Goal: Task Accomplishment & Management: Manage account settings

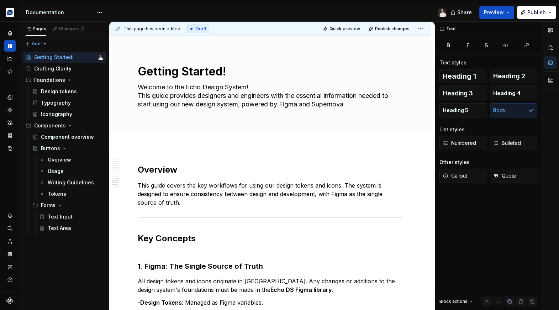
scroll to position [19, 160]
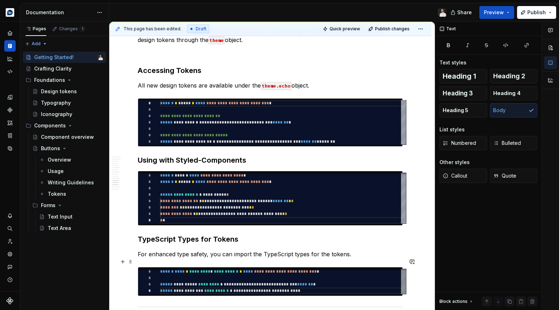
click at [270, 268] on div "**********" at bounding box center [283, 281] width 246 height 26
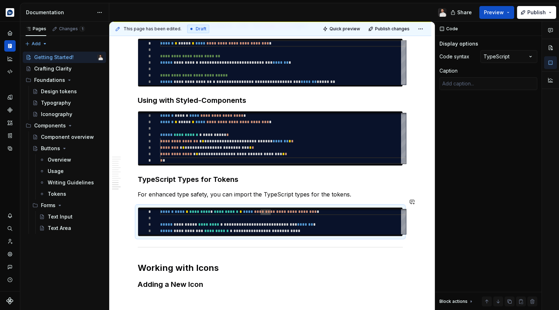
scroll to position [1080, 0]
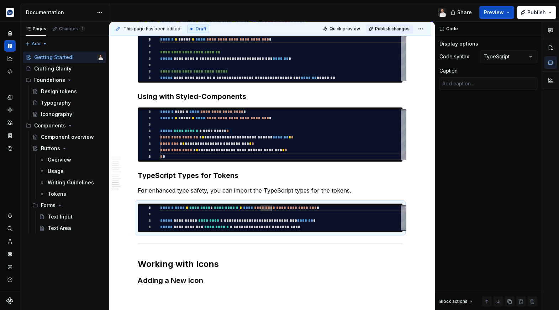
click at [386, 31] on span "Publish changes" at bounding box center [392, 29] width 35 height 6
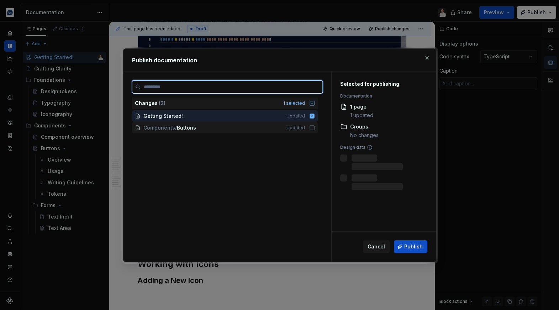
click at [314, 127] on icon at bounding box center [312, 128] width 4 height 4
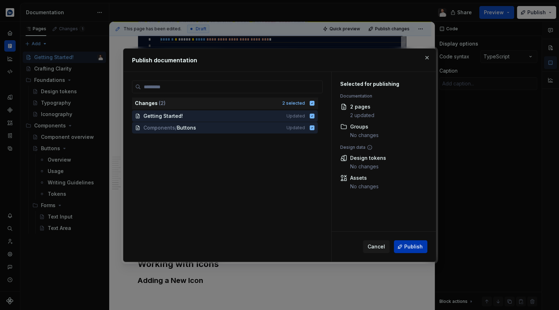
click at [413, 244] on span "Publish" at bounding box center [414, 246] width 19 height 7
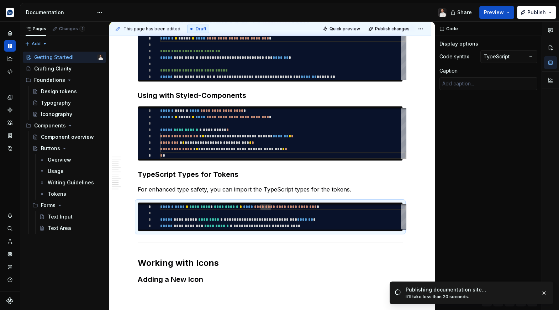
scroll to position [1071, 0]
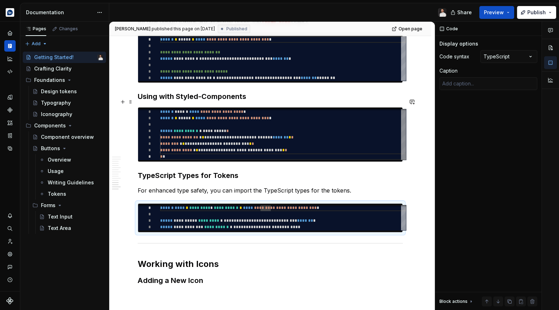
type textarea "*"
click at [361, 142] on div "**********" at bounding box center [283, 134] width 246 height 51
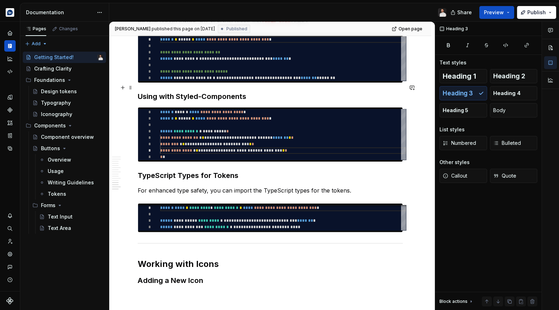
click at [379, 92] on h3 "Using with Styled-Components" at bounding box center [270, 97] width 265 height 10
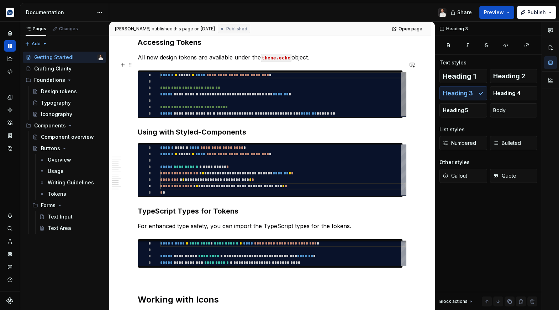
scroll to position [1025, 0]
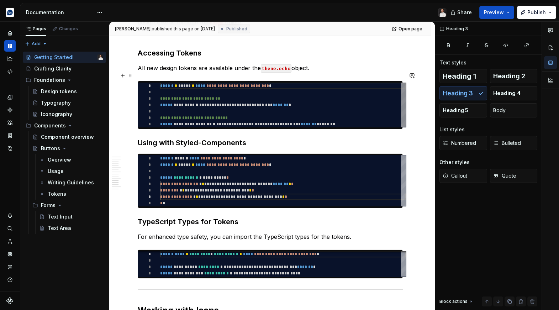
type textarea "**********"
click at [379, 88] on div "**********" at bounding box center [283, 105] width 246 height 45
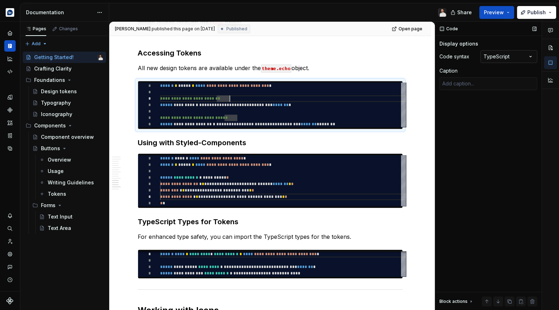
click at [494, 58] on div "Comments Open comments No comments yet Select ‘Comment’ from the block context …" at bounding box center [497, 166] width 124 height 289
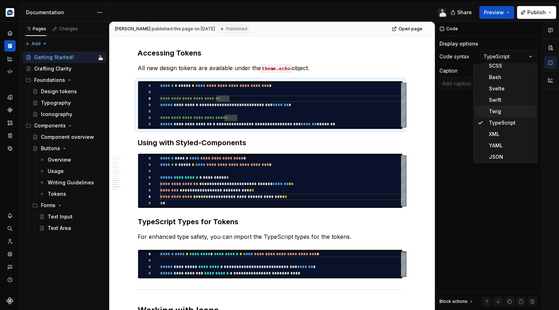
scroll to position [267, 0]
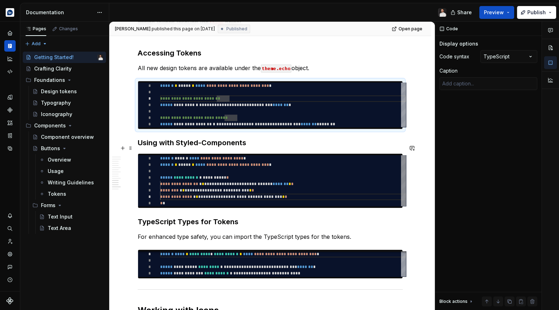
click at [388, 161] on html "Echo Design system data Documentation Share Preview Publish Pages Changes Add A…" at bounding box center [279, 155] width 559 height 310
click at [388, 161] on div "**********" at bounding box center [283, 180] width 246 height 51
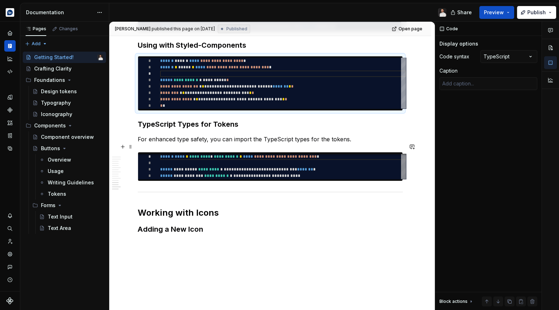
scroll to position [19, 157]
click at [318, 166] on div "**********" at bounding box center [283, 166] width 246 height 26
type textarea "*"
type textarea "**********"
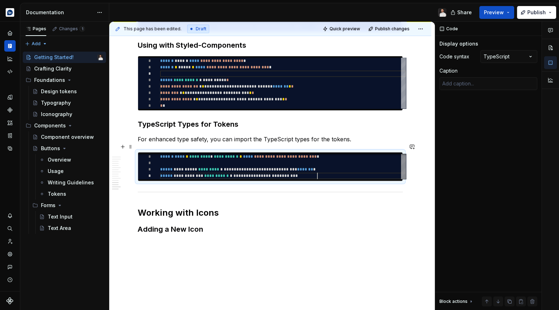
type textarea "*"
type textarea "**********"
type textarea "*"
type textarea "**********"
type textarea "*"
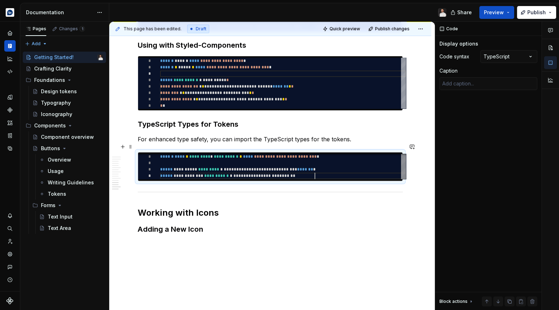
type textarea "**********"
type textarea "*"
type textarea "**********"
type textarea "*"
type textarea "**********"
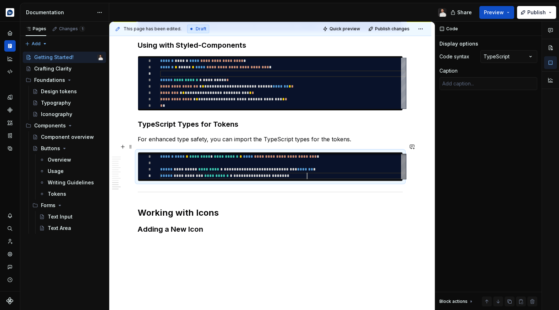
type textarea "*"
type textarea "**********"
type textarea "*"
type textarea "**********"
type textarea "*"
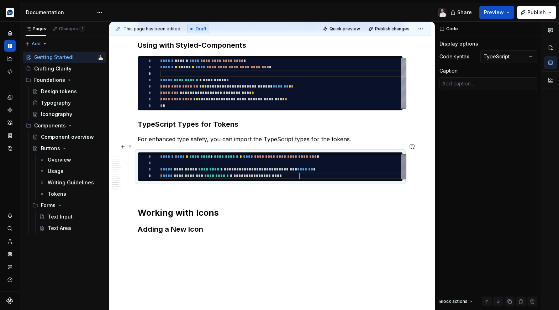
type textarea "**********"
type textarea "*"
type textarea "**********"
type textarea "*"
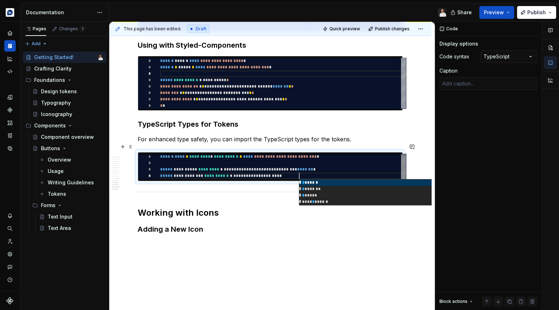
type textarea "**********"
type textarea "*"
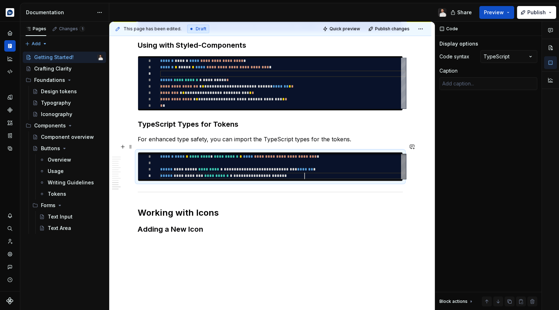
type textarea "**********"
type textarea "*"
type textarea "**********"
type textarea "*"
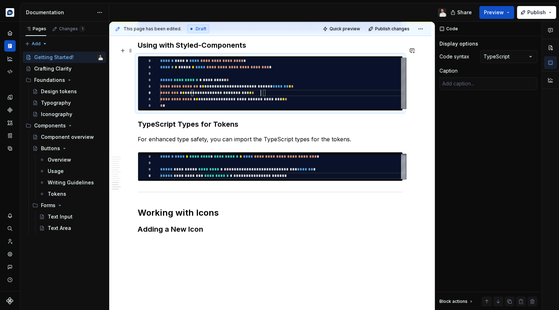
click at [262, 84] on div "**********" at bounding box center [283, 83] width 246 height 51
type textarea "**********"
type textarea "*"
type textarea "**********"
type textarea "*"
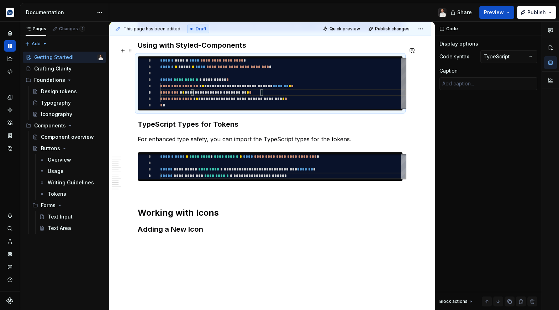
type textarea "**********"
type textarea "*"
type textarea "**********"
type textarea "*"
type textarea "**********"
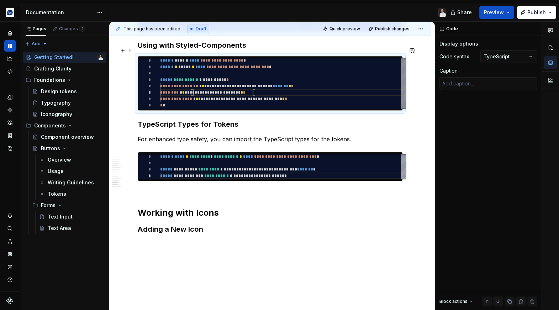
type textarea "*"
type textarea "**********"
type textarea "*"
type textarea "**********"
type textarea "*"
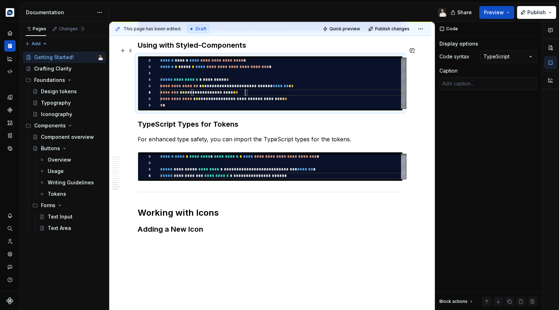
scroll to position [32, 85]
type textarea "**********"
type textarea "*"
click at [302, 91] on div "**********" at bounding box center [283, 82] width 246 height 51
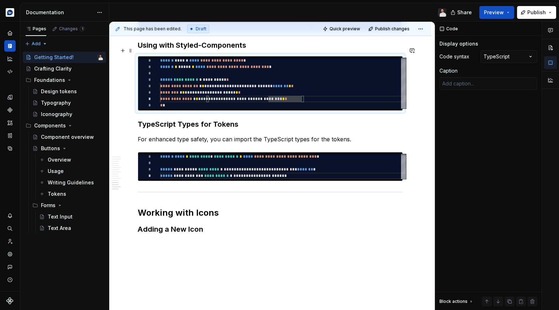
type textarea "**********"
type textarea "*"
click at [266, 91] on div "**********" at bounding box center [283, 82] width 246 height 51
type textarea "**********"
type textarea "*"
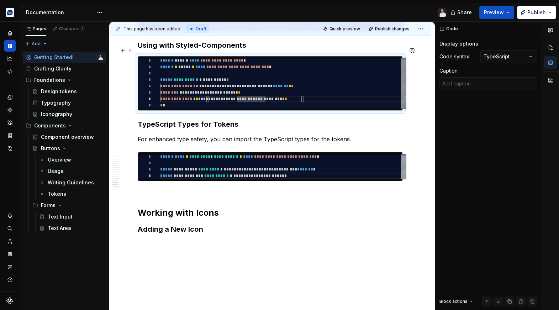
scroll to position [38, 103]
type textarea "**********"
type textarea "*"
type textarea "**********"
type textarea "*"
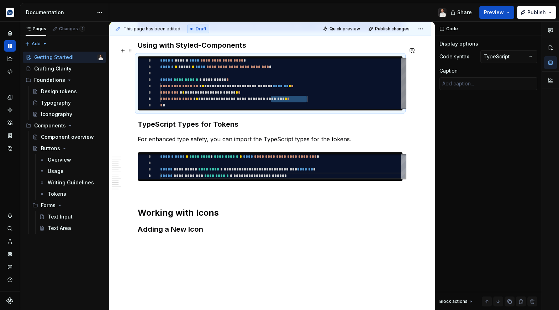
scroll to position [38, 144]
type textarea "**********"
type textarea "*"
type textarea "**********"
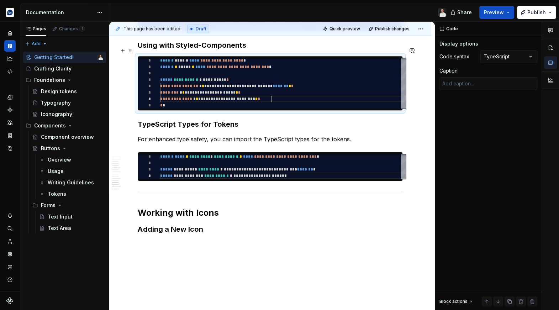
type textarea "*"
type textarea "**********"
type textarea "*"
type textarea "**********"
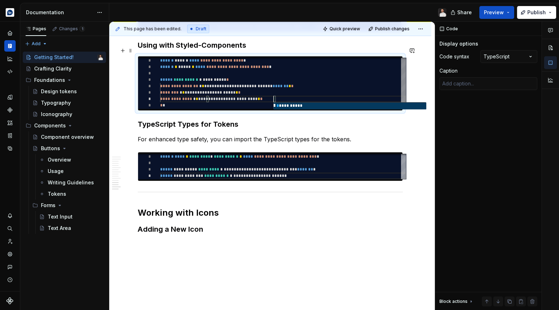
type textarea "*"
type textarea "**********"
type textarea "*"
type textarea "**********"
type textarea "*"
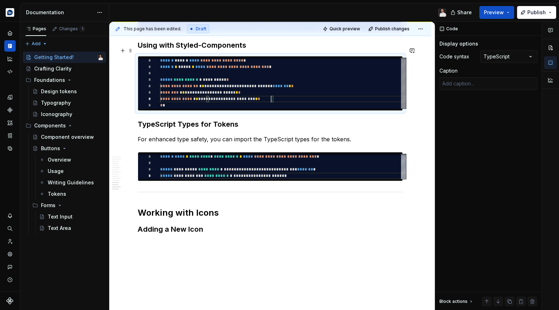
type textarea "**********"
type textarea "*"
type textarea "**********"
type textarea "*"
type textarea "**********"
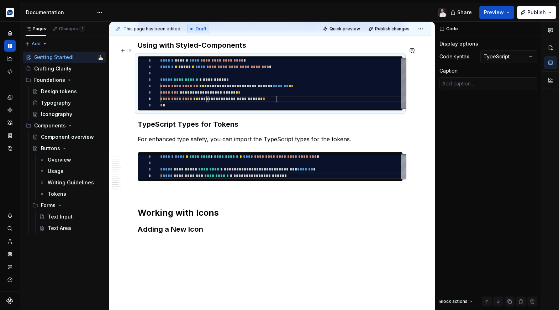
type textarea "*"
type textarea "**********"
click at [312, 207] on h2 "Working with Icons" at bounding box center [270, 212] width 265 height 11
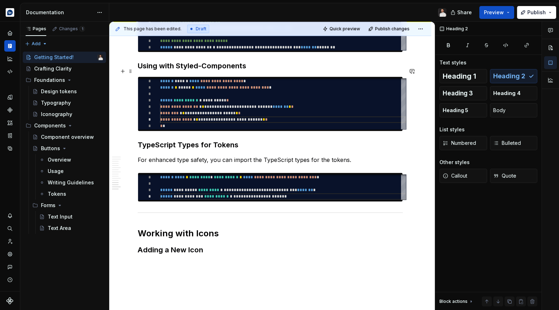
scroll to position [1112, 0]
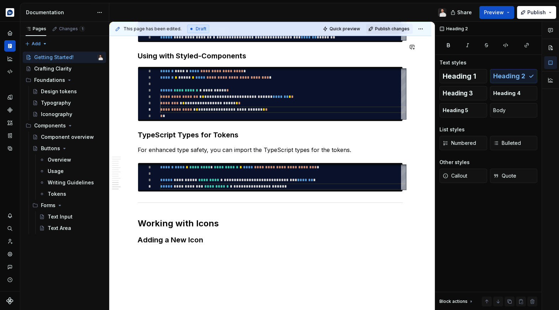
click at [402, 31] on button "Publish changes" at bounding box center [389, 29] width 47 height 10
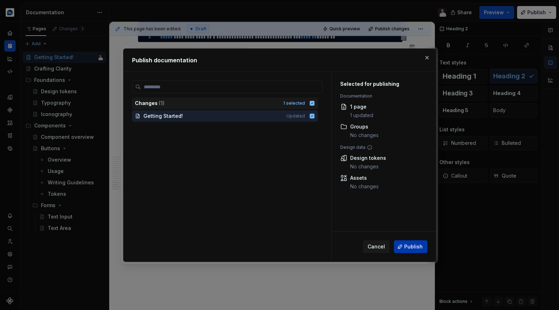
click at [418, 252] on button "Publish" at bounding box center [410, 246] width 33 height 13
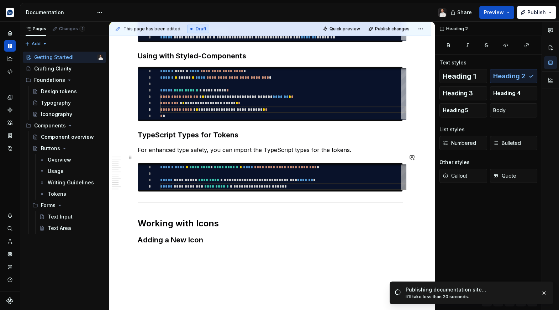
scroll to position [6, 0]
click at [372, 164] on div "**********" at bounding box center [283, 177] width 246 height 26
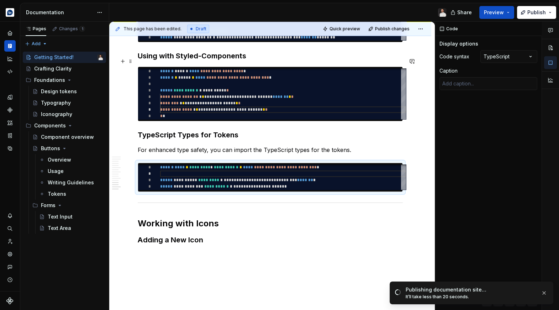
click at [98, 15] on html "Echo Design system data Documentation Share Preview Publish Pages Changes 1 Add…" at bounding box center [279, 155] width 559 height 310
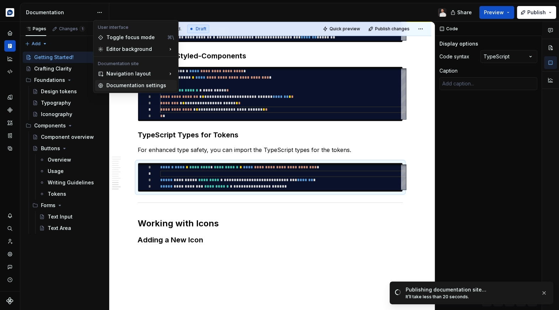
click at [141, 86] on div "Documentation settings" at bounding box center [140, 85] width 68 height 7
type textarea "*"
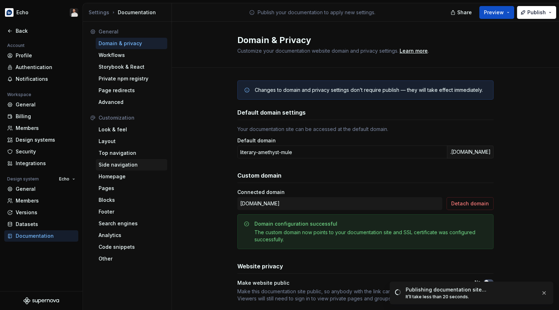
click at [132, 166] on div "Side navigation" at bounding box center [132, 164] width 66 height 7
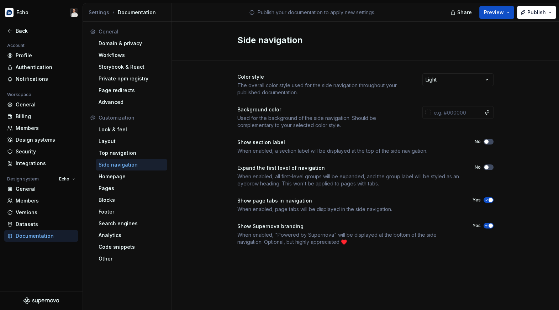
click at [485, 224] on icon "button" at bounding box center [487, 226] width 6 height 4
click at [488, 166] on span "button" at bounding box center [487, 167] width 4 height 4
click at [456, 77] on html "Echo Back Account Profile Authentication Notifications Workspace General Billin…" at bounding box center [279, 155] width 559 height 310
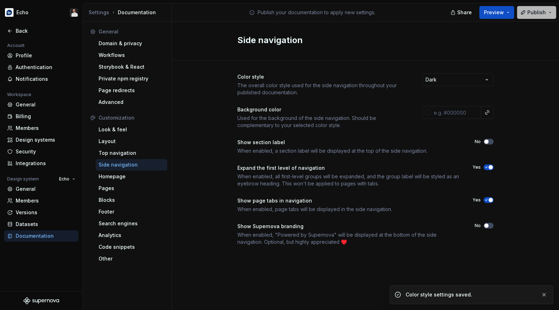
click at [523, 11] on button "Publish" at bounding box center [536, 12] width 39 height 13
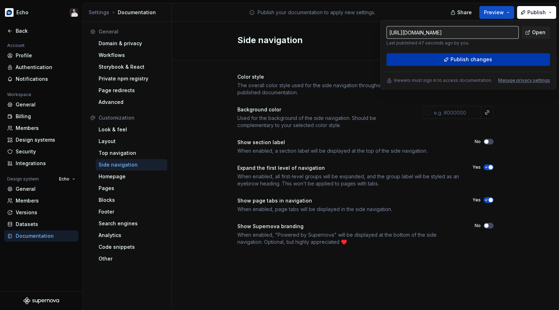
click at [484, 58] on span "Publish changes" at bounding box center [472, 59] width 42 height 7
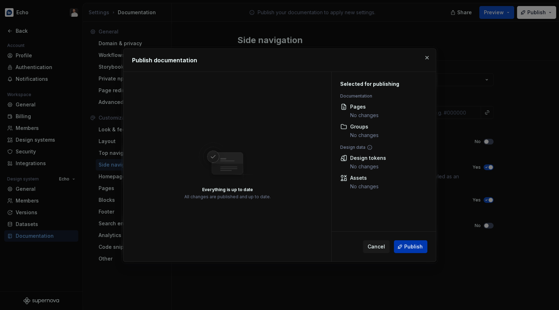
click at [415, 241] on button "Publish" at bounding box center [410, 246] width 33 height 13
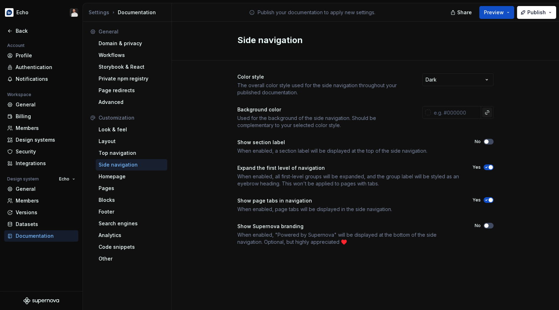
click at [487, 112] on button "button" at bounding box center [487, 113] width 10 height 10
click at [449, 114] on html "Echo Back Account Profile Authentication Notifications Workspace General Billin…" at bounding box center [279, 155] width 559 height 310
click at [427, 113] on div at bounding box center [429, 113] width 6 height 6
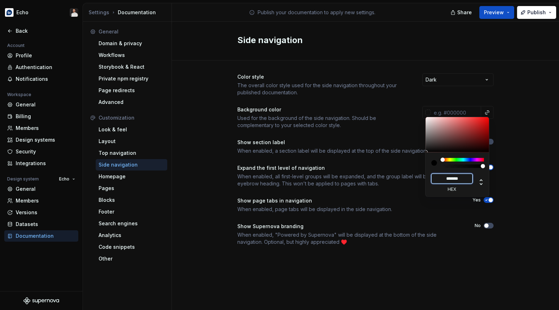
paste input
type input "#DBDEE0"
type input "*******"
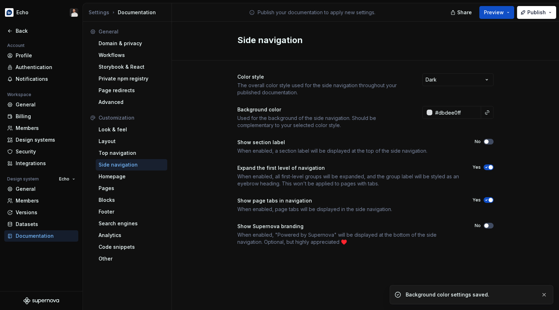
click at [527, 138] on html "Echo Back Account Profile Authentication Notifications Workspace General Billin…" at bounding box center [279, 155] width 559 height 310
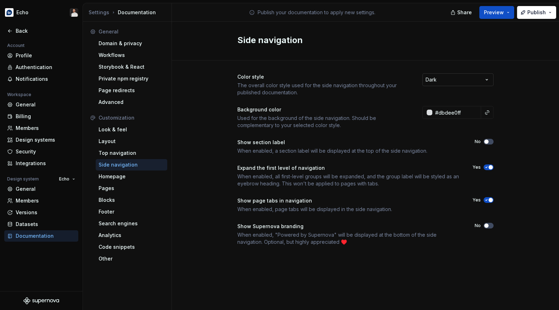
click at [473, 75] on html "Echo Back Account Profile Authentication Notifications Workspace General Billin…" at bounding box center [279, 155] width 559 height 310
click at [511, 89] on div "Color style The overall color style used for the side navigation throughout you…" at bounding box center [365, 167] width 387 height 212
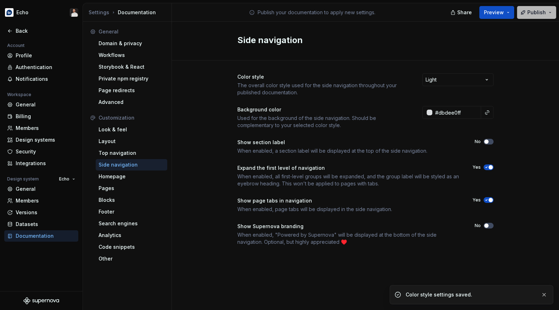
click at [525, 18] on button "Publish" at bounding box center [536, 12] width 39 height 13
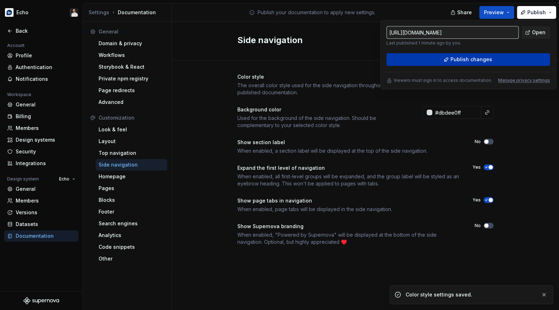
click at [474, 61] on span "Publish changes" at bounding box center [472, 59] width 42 height 7
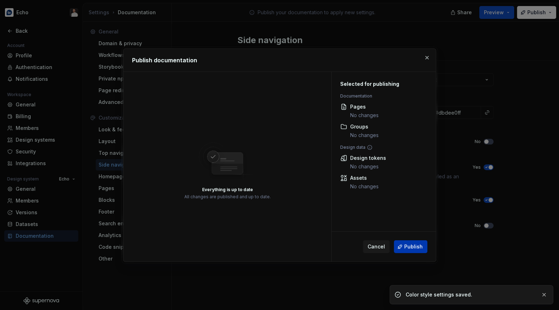
click at [416, 240] on button "Publish" at bounding box center [410, 246] width 33 height 13
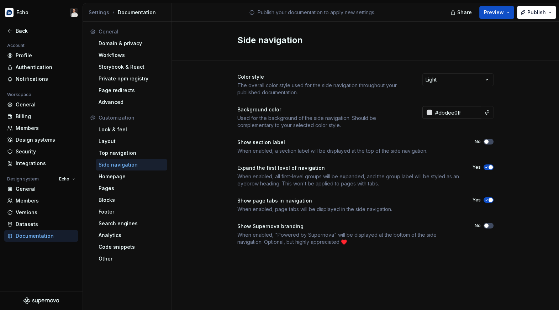
click at [449, 114] on input "#dbdee0ff" at bounding box center [457, 112] width 49 height 13
paste input "e9eaec"
click at [508, 100] on div "Color style The overall color style used for the side navigation throughout you…" at bounding box center [365, 167] width 387 height 212
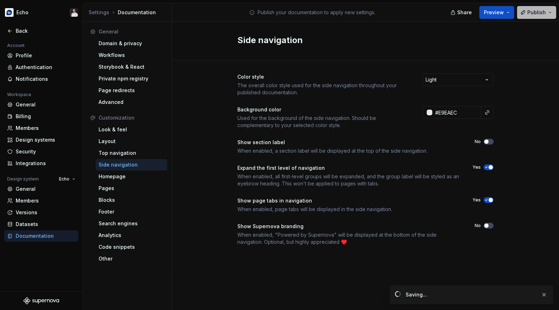
click at [527, 12] on button "Publish" at bounding box center [536, 12] width 39 height 13
click at [520, 109] on div "Color style The overall color style used for the side navigation throughout you…" at bounding box center [365, 167] width 387 height 212
click at [526, 16] on button "Publish" at bounding box center [536, 12] width 39 height 13
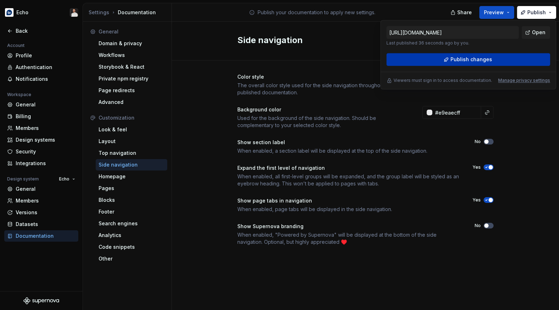
click at [501, 63] on button "Publish changes" at bounding box center [469, 59] width 164 height 13
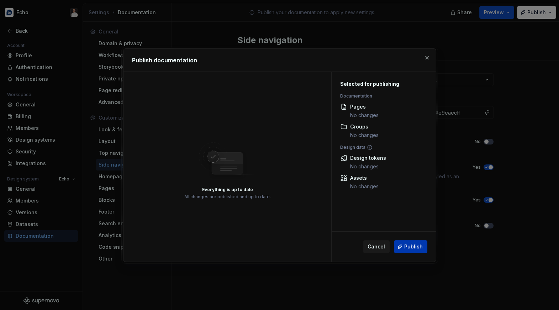
click at [423, 250] on button "Publish" at bounding box center [410, 246] width 33 height 13
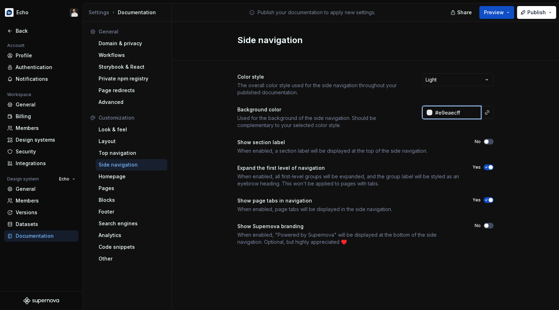
click at [452, 115] on input "#e9eaecff" at bounding box center [457, 112] width 49 height 13
paste input "FAFBFB"
click at [518, 94] on div "Color style The overall color style used for the side navigation throughout you…" at bounding box center [365, 167] width 387 height 212
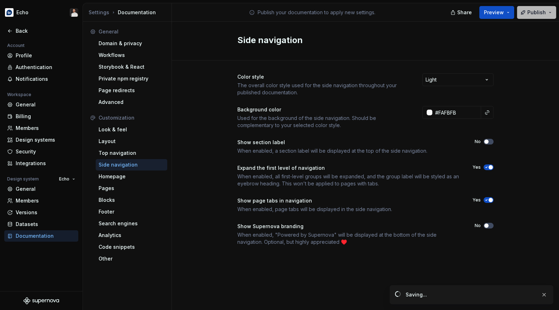
type input "#fafbfbff"
click at [531, 15] on span "Publish" at bounding box center [537, 12] width 19 height 7
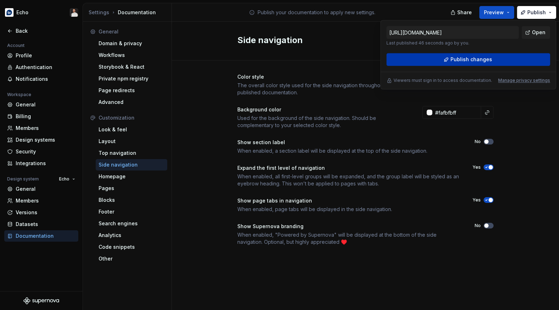
click at [469, 57] on span "Publish changes" at bounding box center [472, 59] width 42 height 7
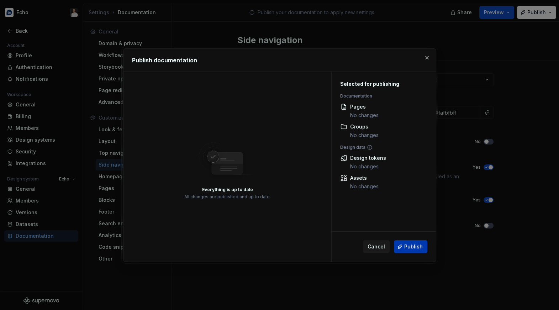
click at [420, 242] on button "Publish" at bounding box center [410, 246] width 33 height 13
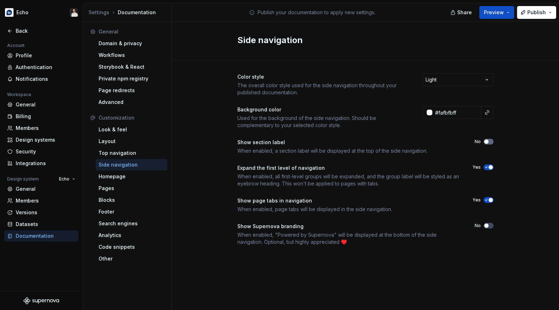
click at [486, 141] on span "button" at bounding box center [487, 142] width 4 height 4
click at [536, 10] on span "Publish" at bounding box center [537, 12] width 19 height 7
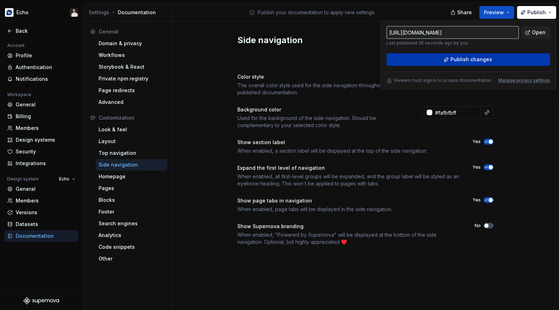
click at [472, 56] on span "Publish changes" at bounding box center [472, 59] width 42 height 7
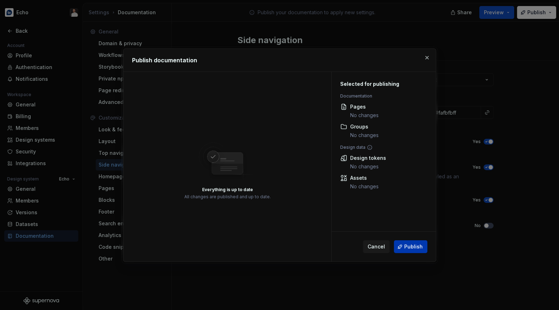
click at [412, 245] on span "Publish" at bounding box center [414, 246] width 19 height 7
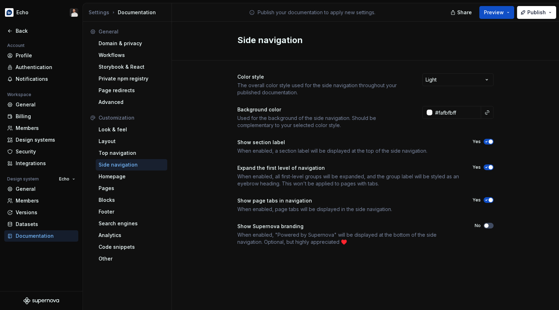
click at [486, 140] on icon "button" at bounding box center [487, 142] width 6 height 4
click at [528, 18] on button "Publish" at bounding box center [536, 12] width 39 height 13
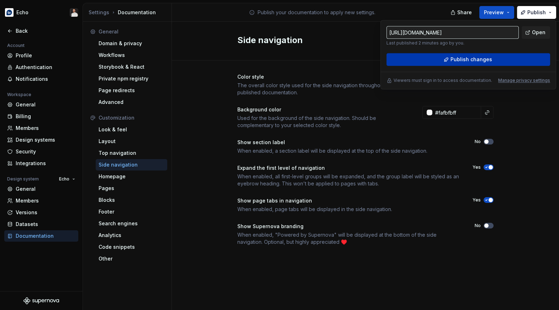
click at [493, 61] on button "Publish changes" at bounding box center [469, 59] width 164 height 13
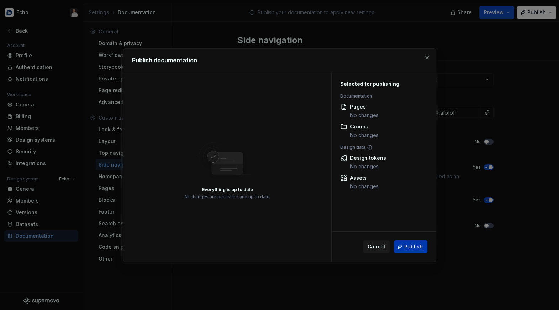
click at [412, 245] on span "Publish" at bounding box center [414, 246] width 19 height 7
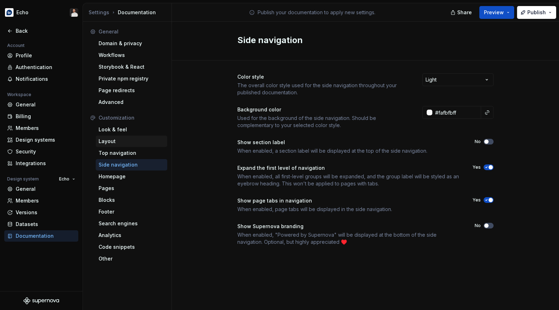
click at [126, 143] on div "Layout" at bounding box center [132, 141] width 66 height 7
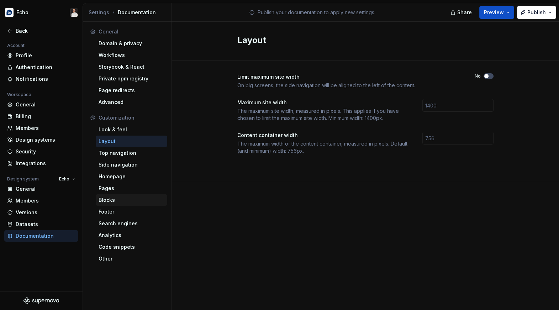
click at [130, 204] on div "Blocks" at bounding box center [132, 199] width 72 height 11
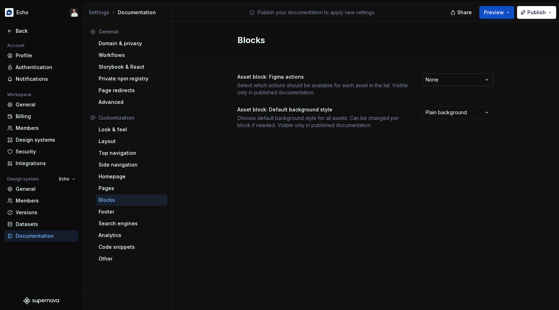
click at [450, 82] on html "Echo Back Account Profile Authentication Notifications Workspace General Billin…" at bounding box center [279, 155] width 559 height 310
click at [444, 114] on html "Echo Back Account Profile Authentication Notifications Workspace General Billin…" at bounding box center [279, 155] width 559 height 310
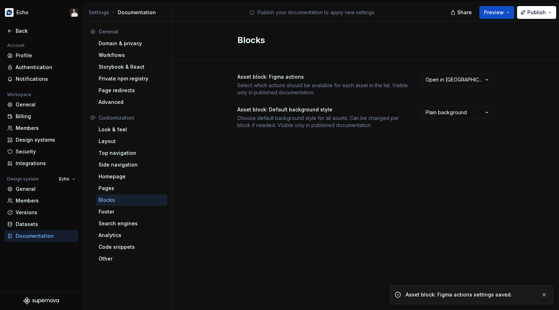
click at [408, 154] on html "Echo Back Account Profile Authentication Notifications Workspace General Billin…" at bounding box center [279, 155] width 559 height 310
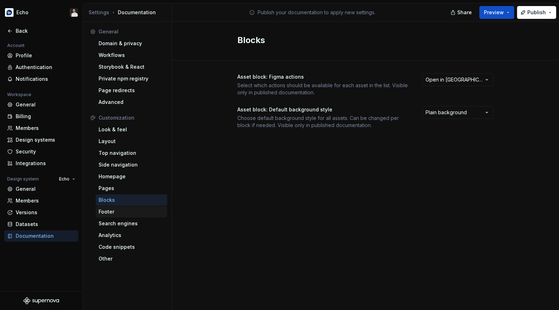
click at [134, 212] on div "Footer" at bounding box center [132, 211] width 66 height 7
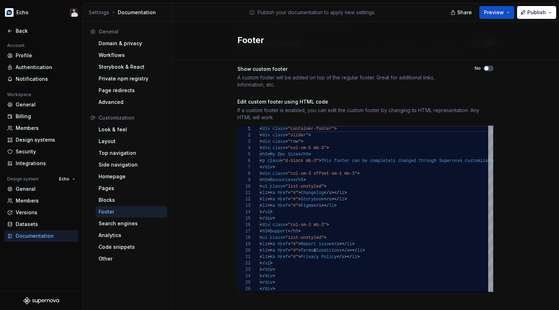
scroll to position [67, 0]
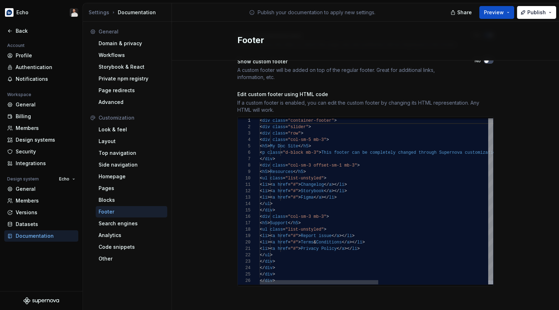
type textarea "**********"
click at [328, 168] on div "< div class = "container-footer" > < div class = "slider" > < div class = "row"…" at bounding box center [485, 203] width 450 height 171
click at [129, 226] on div "Search engines" at bounding box center [132, 223] width 66 height 7
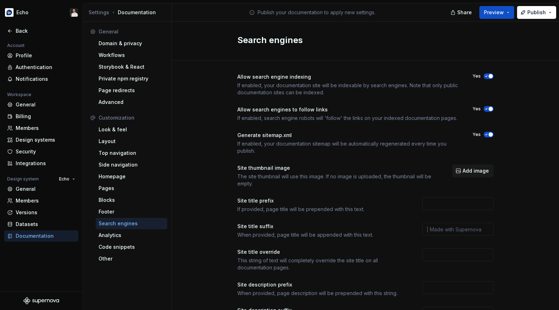
click at [488, 73] on button "Yes" at bounding box center [489, 76] width 10 height 6
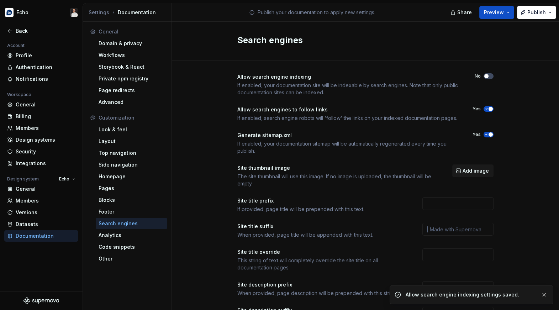
click at [489, 108] on span "button" at bounding box center [491, 109] width 4 height 4
click at [485, 135] on icon "button" at bounding box center [487, 134] width 6 height 4
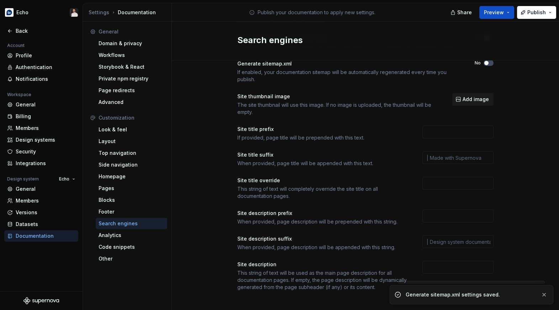
scroll to position [69, 0]
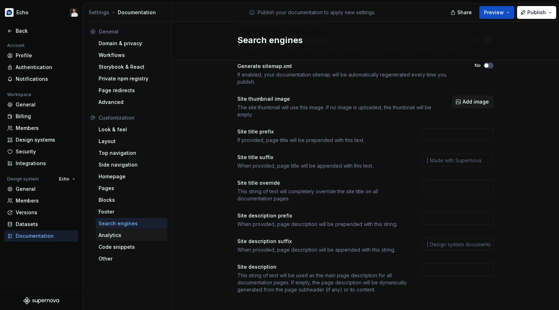
click at [133, 235] on div "Analytics" at bounding box center [132, 235] width 66 height 7
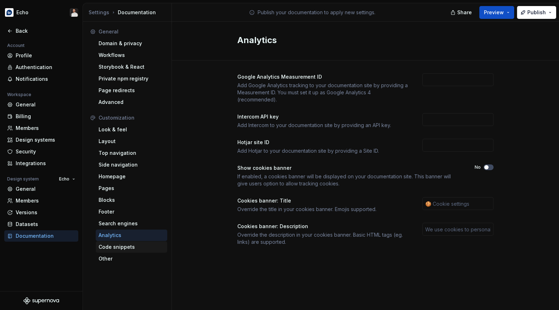
click at [134, 245] on div "Code snippets" at bounding box center [132, 247] width 66 height 7
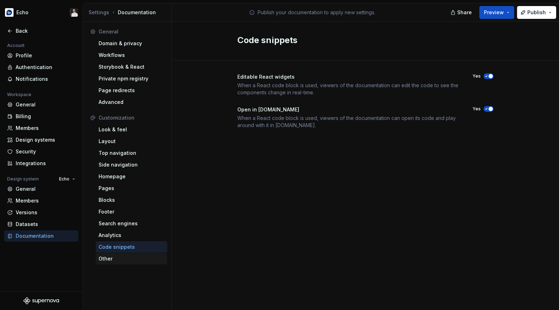
click at [130, 260] on div "Other" at bounding box center [132, 258] width 66 height 7
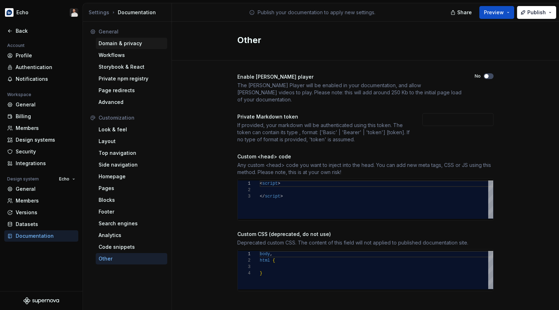
click at [145, 45] on div "Domain & privacy" at bounding box center [132, 43] width 66 height 7
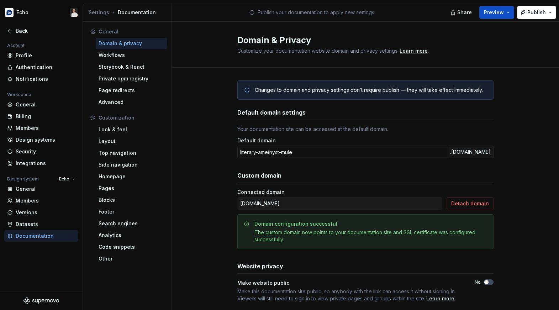
scroll to position [16, 0]
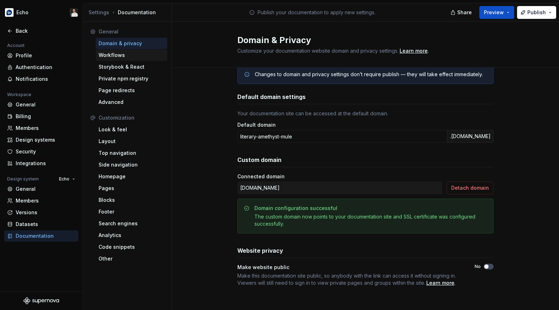
click at [140, 57] on div "Workflows" at bounding box center [132, 55] width 66 height 7
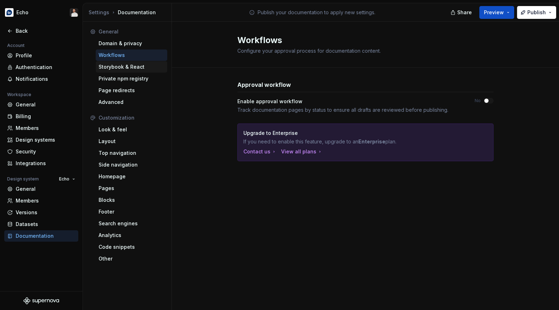
click at [151, 71] on div "Storybook & React" at bounding box center [132, 66] width 72 height 11
type textarea "*"
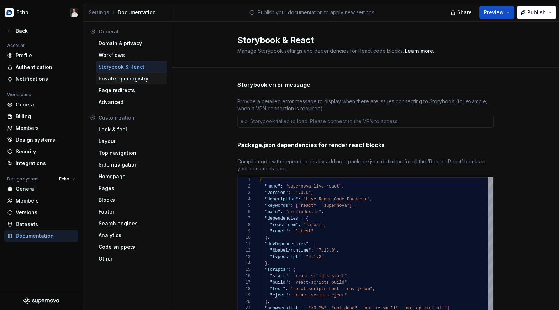
click at [142, 78] on div "Private npm registry" at bounding box center [132, 78] width 66 height 7
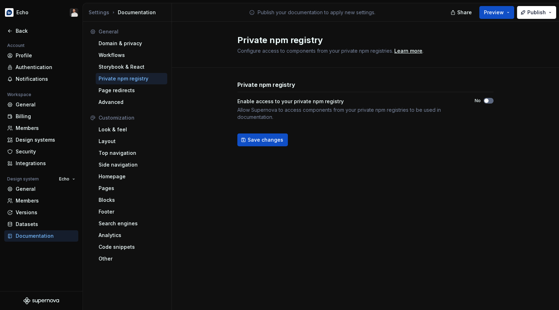
click at [488, 101] on span "button" at bounding box center [487, 101] width 4 height 4
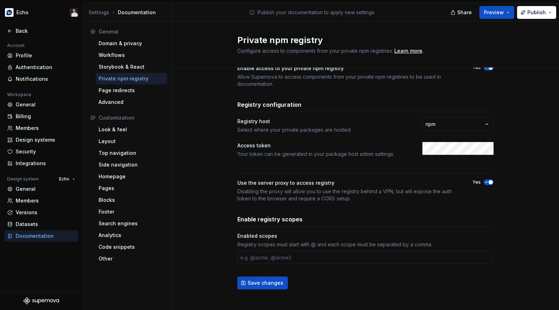
scroll to position [34, 0]
click at [465, 121] on html "**********" at bounding box center [279, 155] width 559 height 310
click at [505, 130] on html "**********" at bounding box center [279, 155] width 559 height 310
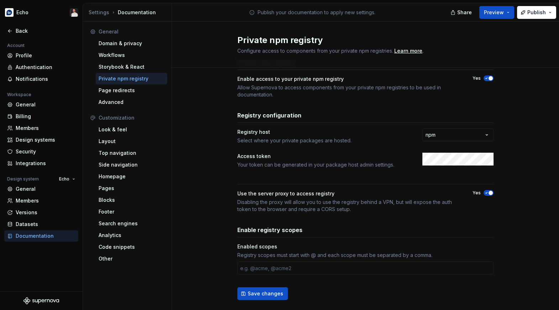
scroll to position [25, 0]
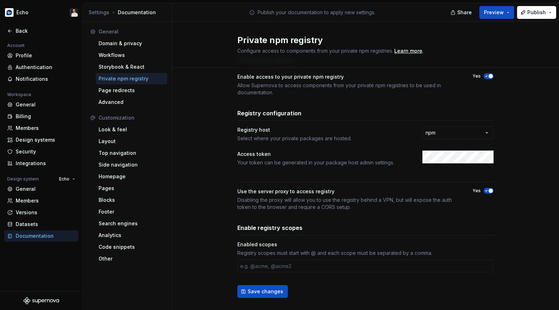
click at [487, 71] on div "Private npm registry Enable access to your private npm registry Allow Supernova…" at bounding box center [366, 76] width 256 height 40
click at [487, 73] on button "Yes" at bounding box center [489, 76] width 10 height 6
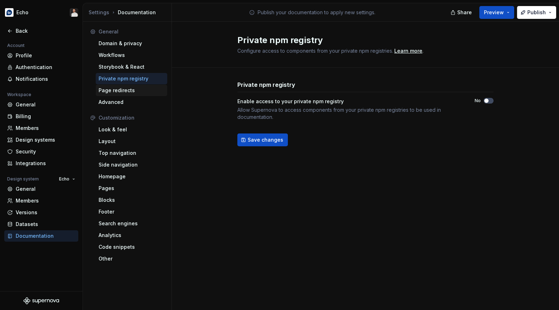
click at [140, 91] on div "Page redirects" at bounding box center [132, 90] width 66 height 7
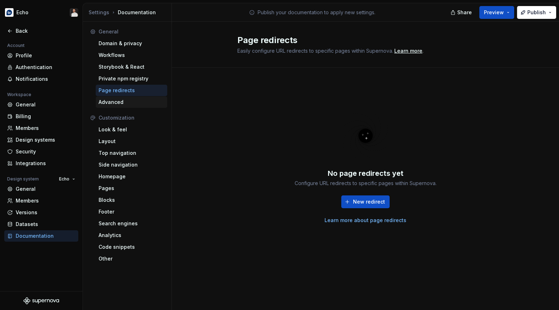
click at [138, 101] on div "Advanced" at bounding box center [132, 102] width 66 height 7
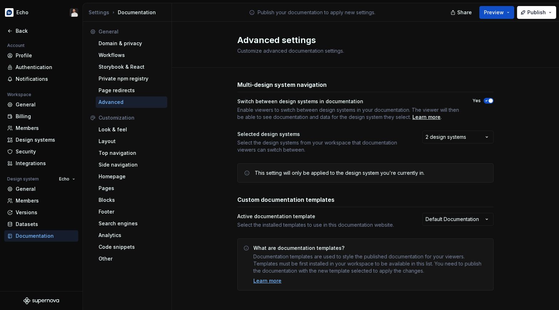
scroll to position [4, 0]
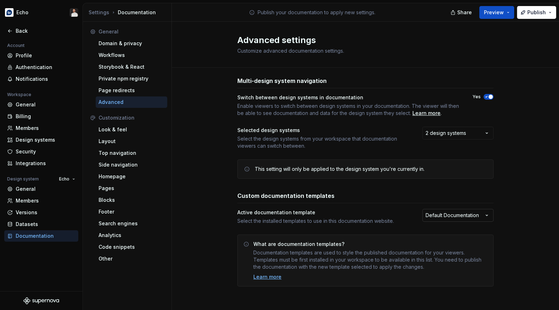
click at [443, 214] on html "Echo Back Account Profile Authentication Notifications Workspace General Billin…" at bounding box center [279, 155] width 559 height 310
click at [511, 215] on html "Echo Back Account Profile Authentication Notifications Workspace General Billin…" at bounding box center [279, 155] width 559 height 310
click at [129, 130] on div "Look & feel" at bounding box center [132, 129] width 66 height 7
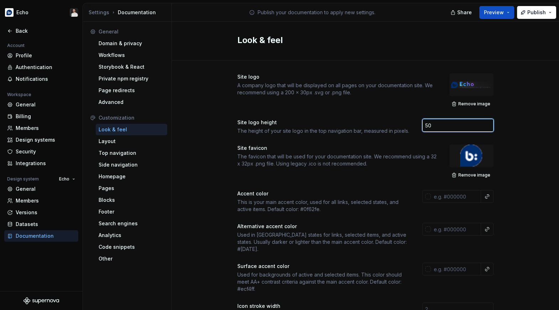
drag, startPoint x: 437, startPoint y: 125, endPoint x: 386, endPoint y: 123, distance: 51.0
click at [386, 123] on div "Site logo height The height of your site logo in the top navigation bar, measur…" at bounding box center [366, 127] width 256 height 16
type input "32"
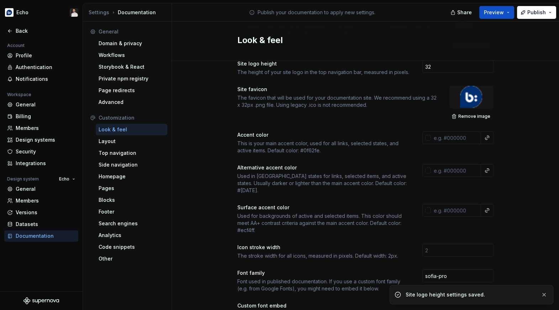
scroll to position [62, 0]
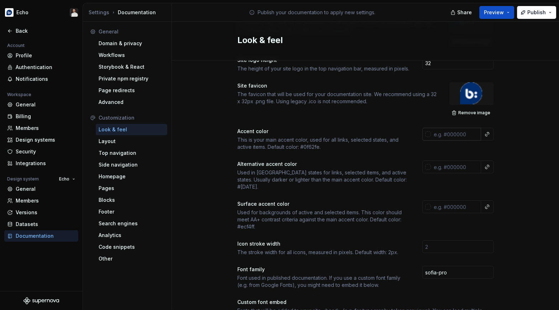
click at [428, 135] on div at bounding box center [429, 134] width 6 height 6
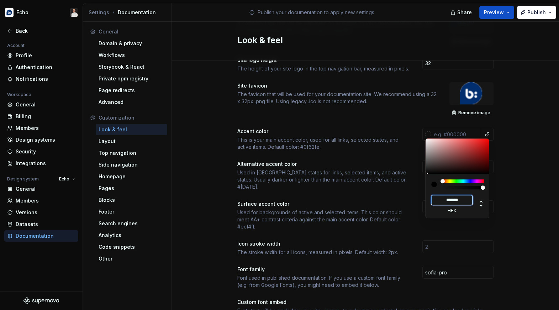
paste input
type input "#75CFE1"
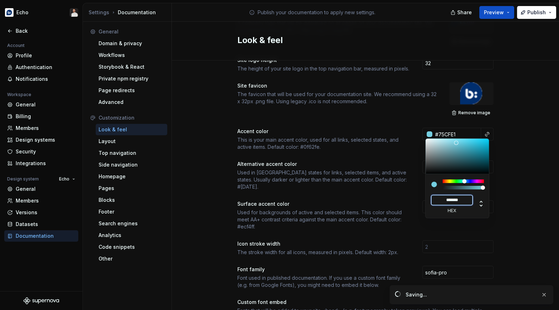
type input "*******"
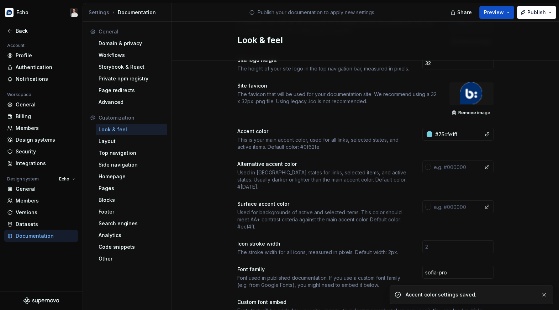
click at [511, 160] on html "Echo Back Account Profile Authentication Notifications Workspace General Billin…" at bounding box center [279, 155] width 559 height 310
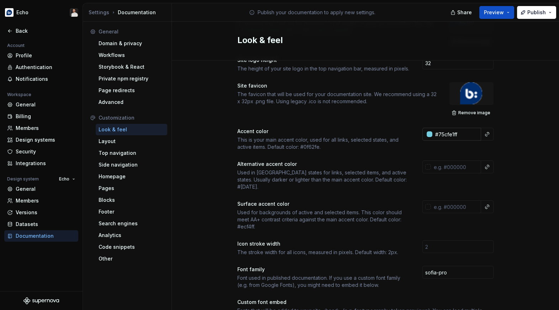
click at [463, 132] on input "#75cfe1ff" at bounding box center [457, 134] width 49 height 13
paste input "007c92"
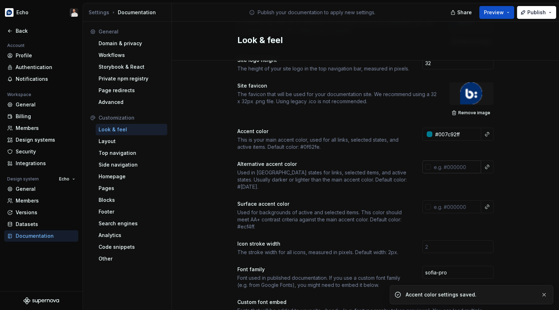
type input "#007C92FF"
click at [448, 166] on input "text" at bounding box center [456, 167] width 50 height 13
paste input "#0099b0"
click at [517, 177] on div "Site logo A company logo that will be displayed on all pages on your documentat…" at bounding box center [365, 273] width 387 height 551
click at [438, 200] on input "text" at bounding box center [456, 206] width 50 height 13
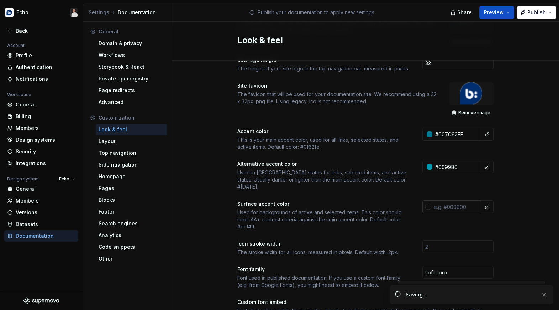
type input "#0099b0ff"
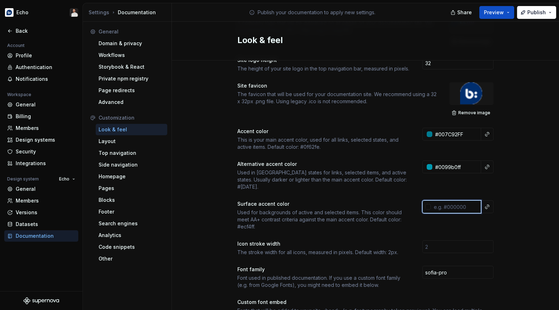
paste input "#FAFBFB"
click at [513, 240] on div "Site logo A company logo that will be displayed on all pages on your documentat…" at bounding box center [365, 273] width 387 height 551
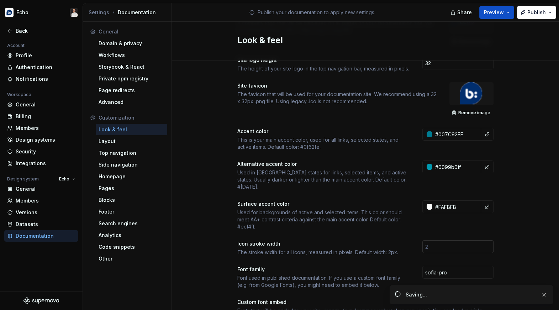
type input "#fafbfbff"
click at [470, 242] on input "number" at bounding box center [458, 246] width 71 height 13
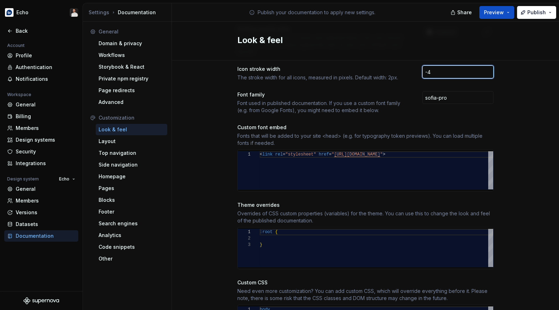
scroll to position [290, 0]
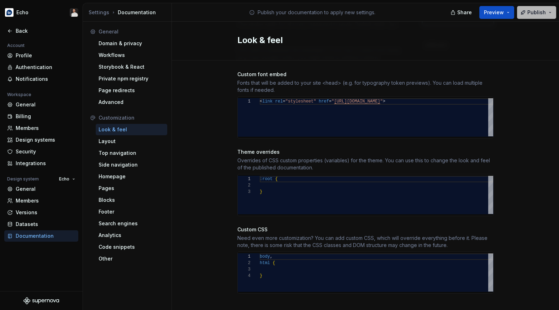
type input "-4"
click at [529, 15] on span "Publish" at bounding box center [537, 12] width 19 height 7
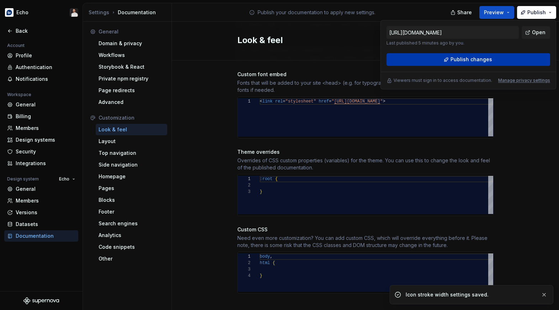
click at [513, 59] on button "Publish changes" at bounding box center [469, 59] width 164 height 13
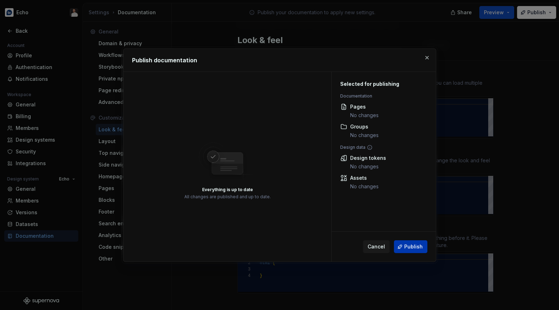
click at [420, 249] on span "Publish" at bounding box center [414, 246] width 19 height 7
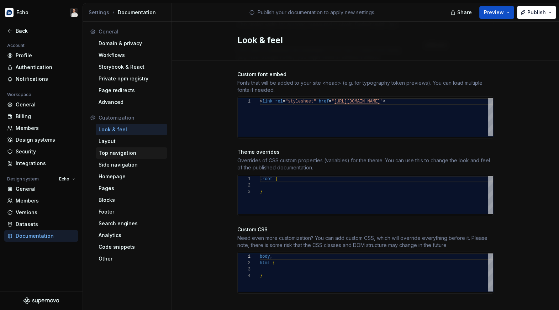
click at [135, 150] on div "Top navigation" at bounding box center [132, 153] width 66 height 7
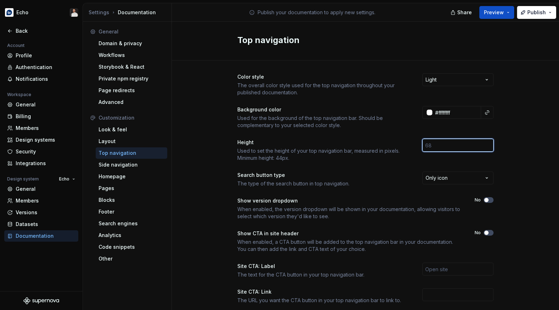
click at [442, 150] on input "number" at bounding box center [458, 145] width 71 height 13
click at [445, 148] on input "number" at bounding box center [458, 145] width 71 height 13
click at [543, 141] on div "Color style The overall color style used for the top navigation throughout your…" at bounding box center [365, 225] width 387 height 329
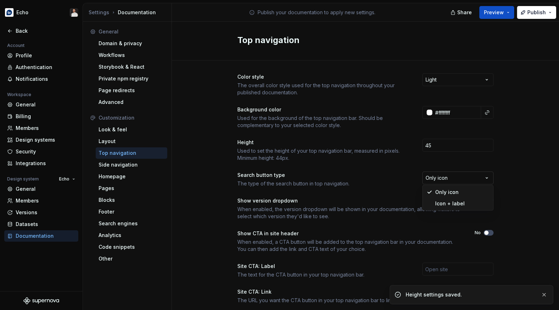
click at [481, 176] on html "Echo Back Account Profile Authentication Notifications Workspace General Billin…" at bounding box center [279, 155] width 559 height 310
click at [513, 203] on div "Color style The overall color style used for the top navigation throughout your…" at bounding box center [365, 225] width 387 height 329
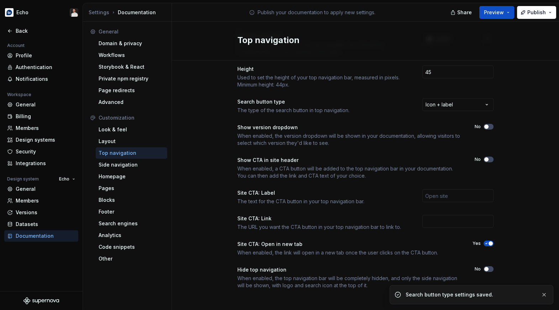
scroll to position [76, 0]
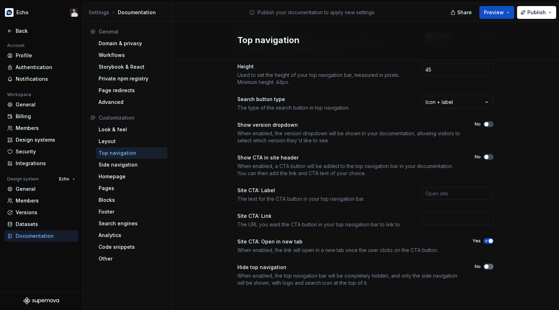
click at [485, 265] on span "button" at bounding box center [487, 267] width 4 height 4
click at [532, 14] on span "Publish" at bounding box center [537, 12] width 19 height 7
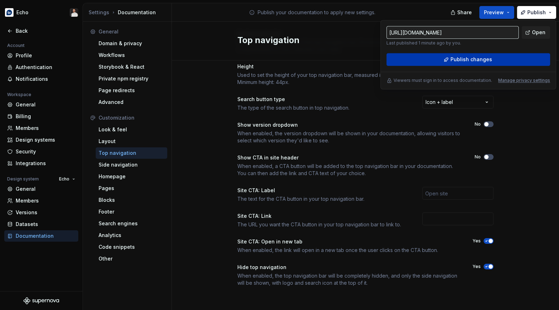
click at [482, 61] on span "Publish changes" at bounding box center [472, 59] width 42 height 7
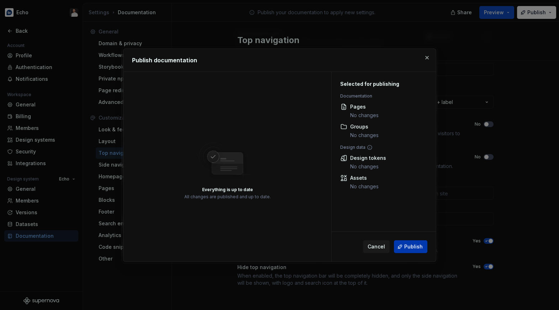
click at [407, 247] on span "Publish" at bounding box center [414, 246] width 19 height 7
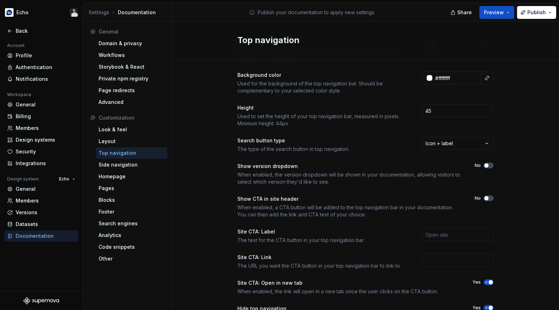
scroll to position [0, 0]
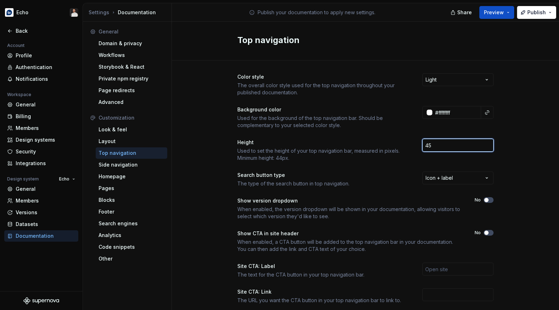
click at [451, 145] on input "45" at bounding box center [458, 145] width 71 height 13
click at [527, 122] on div "Color style The overall color style used for the top navigation throughout your…" at bounding box center [365, 225] width 387 height 329
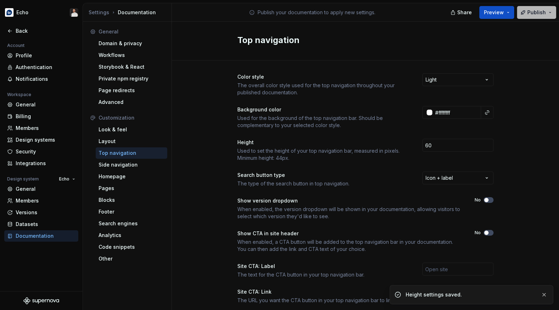
click at [530, 15] on span "Publish" at bounding box center [537, 12] width 19 height 7
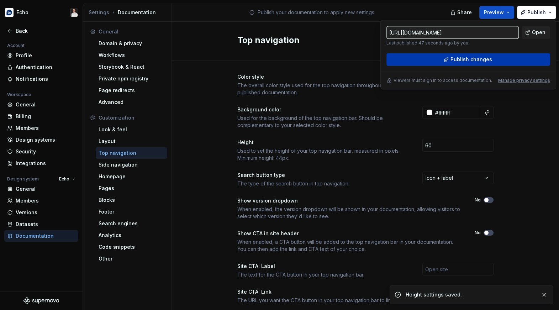
click at [500, 56] on button "Publish changes" at bounding box center [469, 59] width 164 height 13
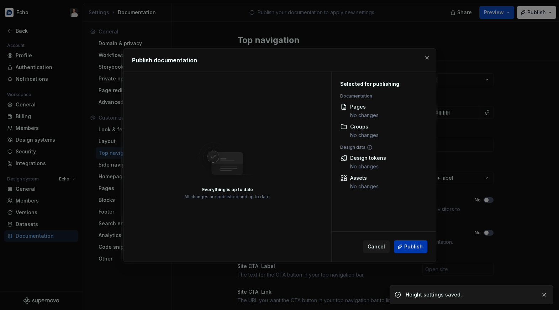
click at [403, 242] on button "Publish" at bounding box center [410, 246] width 33 height 13
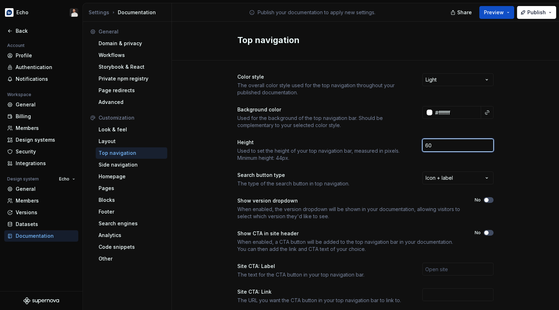
drag, startPoint x: 442, startPoint y: 143, endPoint x: 416, endPoint y: 143, distance: 25.3
click at [417, 143] on div "Height Used to set the height of your top navigation bar, measured in pixels. M…" at bounding box center [366, 150] width 256 height 23
type input "80"
click at [529, 13] on span "Publish" at bounding box center [537, 12] width 19 height 7
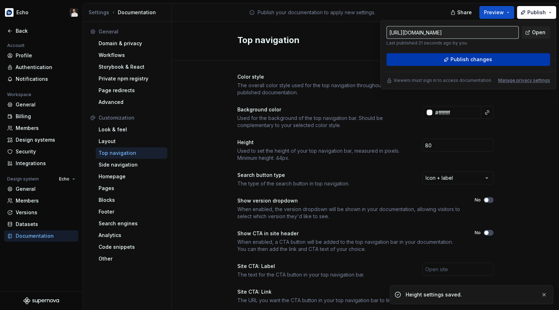
click at [492, 59] on button "Publish changes" at bounding box center [469, 59] width 164 height 13
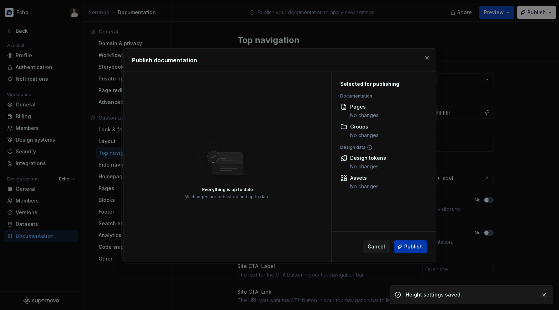
click at [413, 250] on button "Publish" at bounding box center [410, 246] width 33 height 13
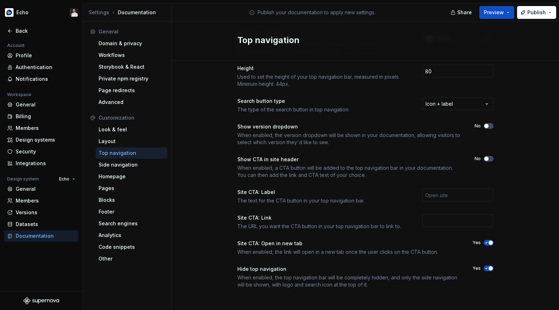
scroll to position [76, 0]
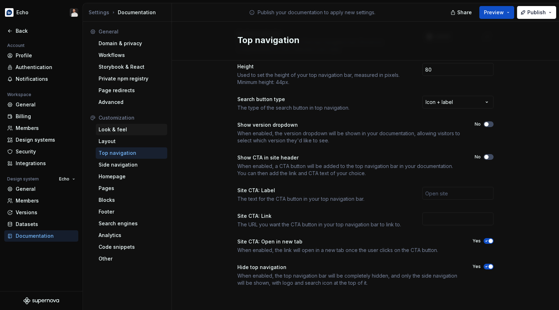
click at [128, 129] on div "Look & feel" at bounding box center [132, 129] width 66 height 7
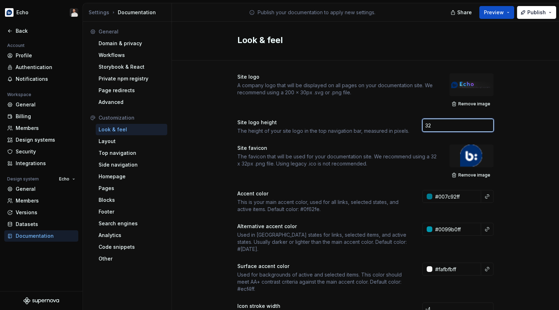
drag, startPoint x: 447, startPoint y: 128, endPoint x: 373, endPoint y: 128, distance: 73.7
click at [373, 128] on div "Site logo height The height of your site logo in the top navigation bar, measur…" at bounding box center [366, 127] width 256 height 16
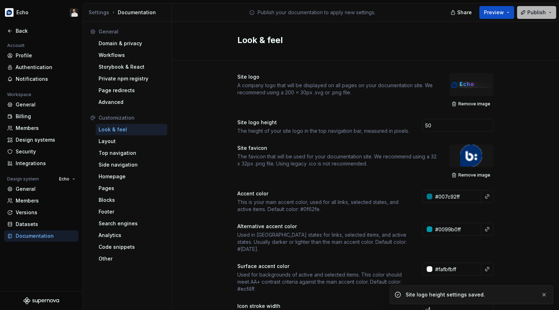
click at [530, 16] on button "Publish" at bounding box center [536, 12] width 39 height 13
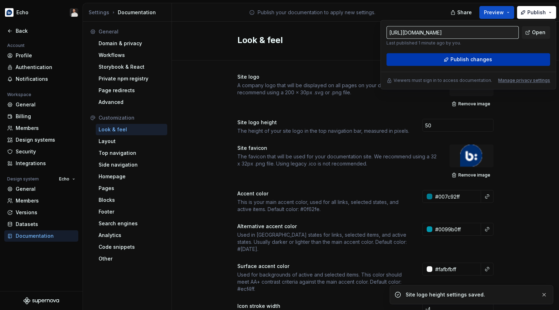
click at [502, 58] on button "Publish changes" at bounding box center [469, 59] width 164 height 13
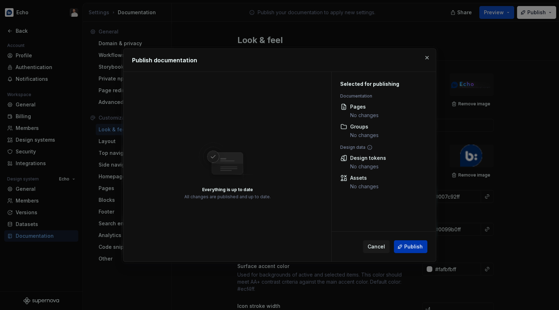
click at [413, 245] on span "Publish" at bounding box center [414, 246] width 19 height 7
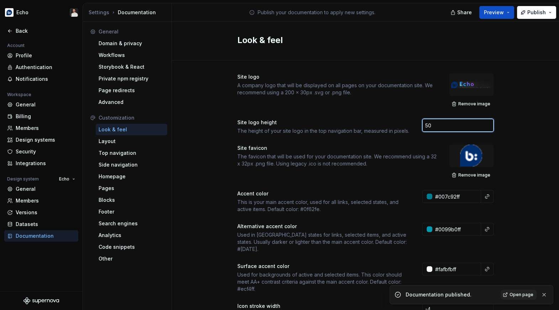
drag, startPoint x: 444, startPoint y: 127, endPoint x: 395, endPoint y: 121, distance: 48.8
click at [395, 121] on div "Site logo height The height of your site logo in the top navigation bar, measur…" at bounding box center [366, 127] width 256 height 16
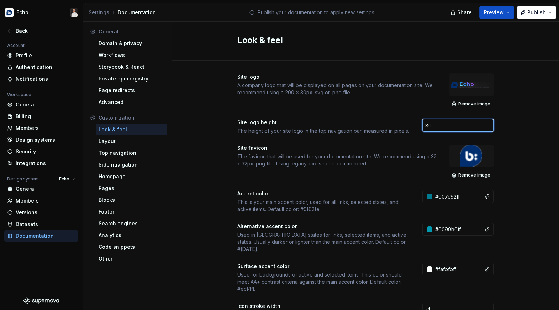
type input "80"
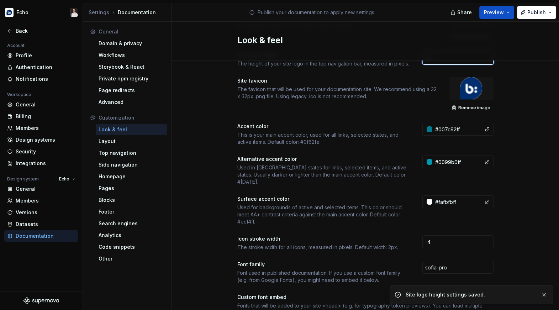
scroll to position [139, 0]
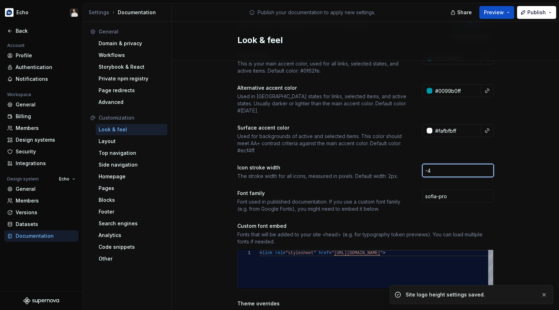
click at [469, 164] on input "-4" at bounding box center [458, 170] width 71 height 13
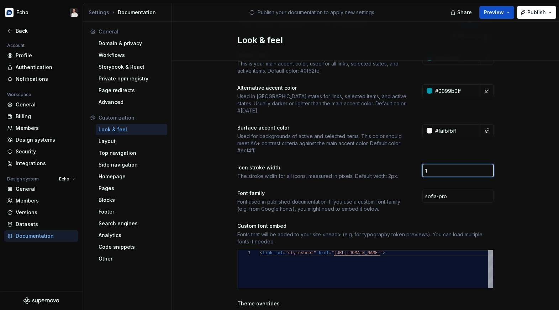
type input "2"
click at [515, 184] on div "Site logo A company logo that will be displayed on all pages on your documentat…" at bounding box center [365, 197] width 387 height 551
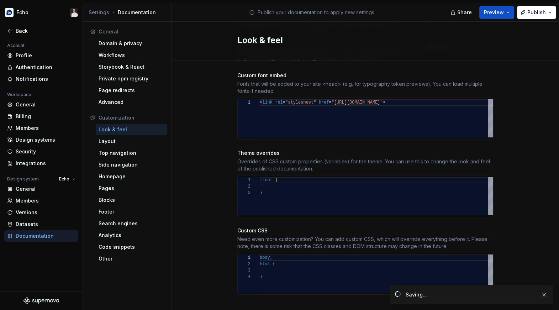
scroll to position [290, 0]
click at [532, 17] on button "Publish" at bounding box center [536, 12] width 39 height 13
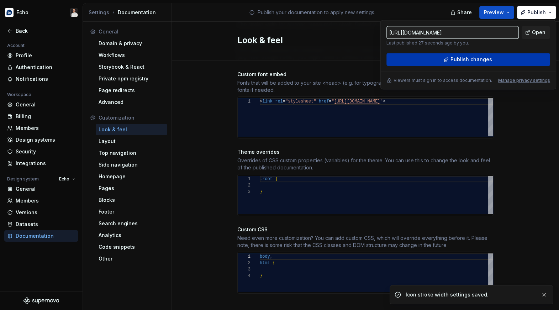
click at [515, 60] on button "Publish changes" at bounding box center [469, 59] width 164 height 13
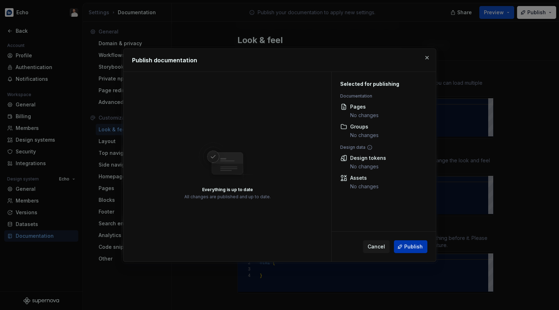
click at [403, 243] on button "Publish" at bounding box center [410, 246] width 33 height 13
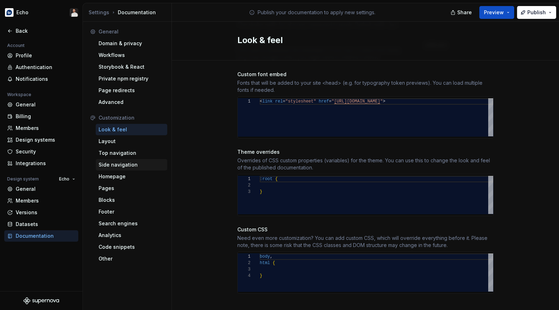
click at [130, 162] on div "Side navigation" at bounding box center [132, 164] width 66 height 7
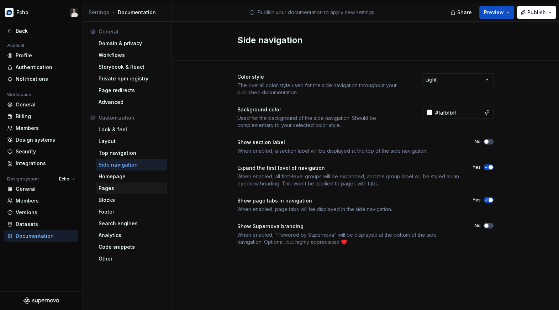
click at [132, 188] on div "Pages" at bounding box center [132, 188] width 66 height 7
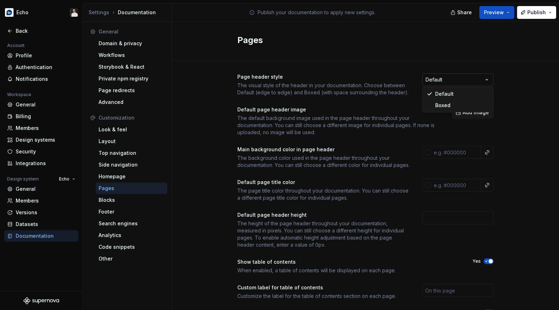
click at [448, 80] on html "Echo Back Account Profile Authentication Notifications Workspace General Billin…" at bounding box center [279, 155] width 559 height 310
click at [508, 102] on html "Echo Back Account Profile Authentication Notifications Workspace General Billin…" at bounding box center [279, 155] width 559 height 310
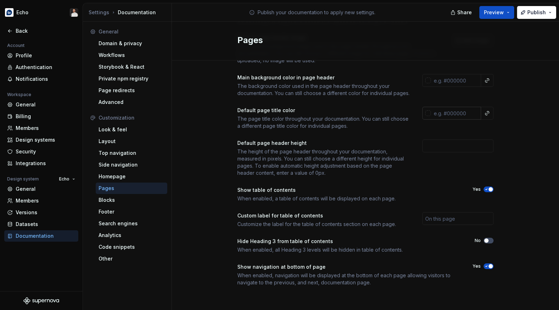
scroll to position [79, 0]
click at [489, 240] on icon "button" at bounding box center [487, 241] width 6 height 4
click at [519, 15] on button "Publish" at bounding box center [536, 12] width 39 height 13
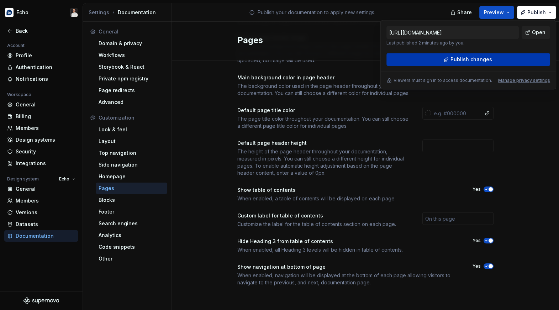
click at [517, 60] on button "Publish changes" at bounding box center [469, 59] width 164 height 13
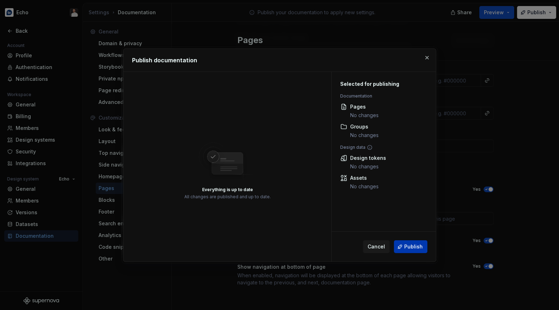
click at [413, 247] on span "Publish" at bounding box center [414, 246] width 19 height 7
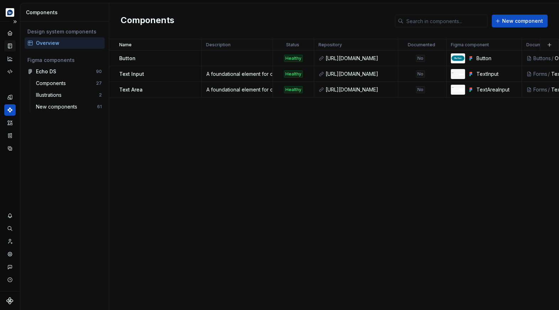
click at [13, 47] on div "Documentation" at bounding box center [9, 45] width 11 height 11
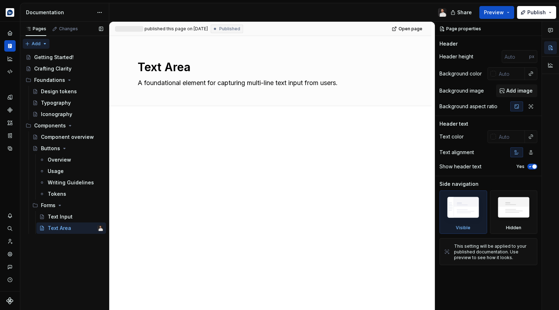
click at [44, 43] on div "Pages Changes Add Accessibility guide for tree Page tree. Navigate the tree wit…" at bounding box center [64, 166] width 89 height 289
click at [48, 68] on div "New group" at bounding box center [59, 69] width 46 height 7
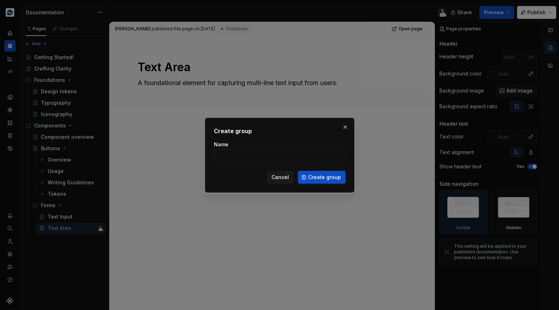
type textarea "*"
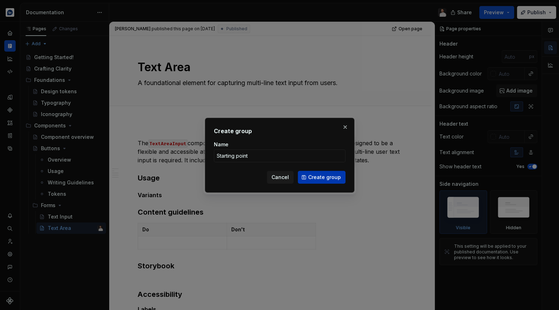
type input "Starting point"
click at [306, 174] on button "Create group" at bounding box center [322, 177] width 48 height 13
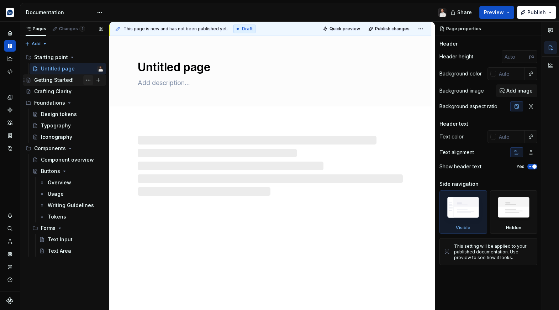
click at [89, 79] on button "Page tree" at bounding box center [88, 80] width 10 height 10
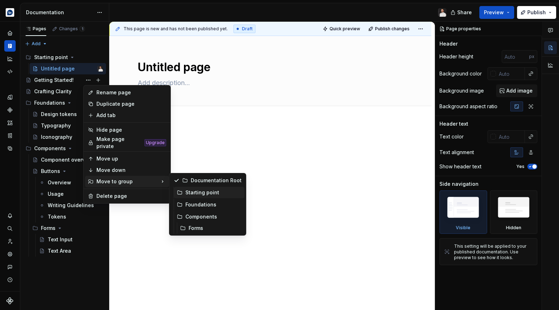
click at [188, 197] on div "Starting point" at bounding box center [209, 192] width 71 height 11
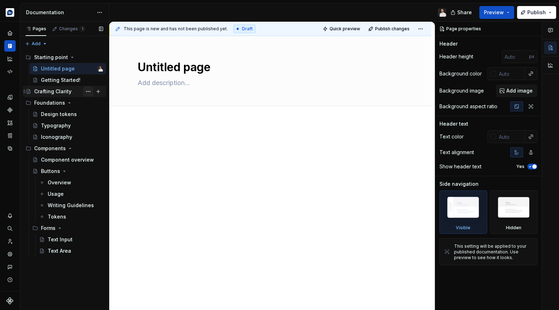
click at [90, 92] on button "Page tree" at bounding box center [88, 92] width 10 height 10
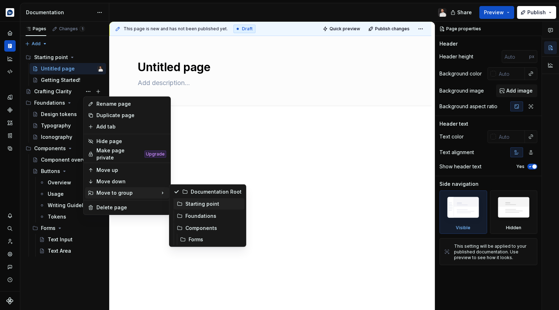
click at [191, 202] on div "Starting point" at bounding box center [214, 203] width 56 height 7
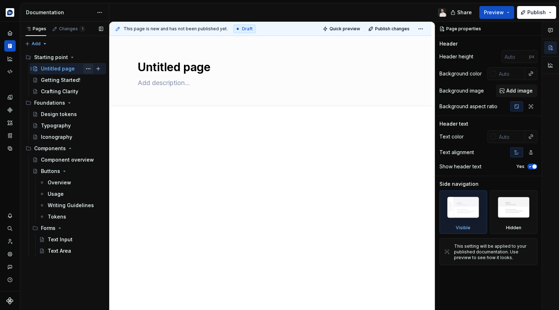
click at [87, 68] on button "Page tree" at bounding box center [88, 69] width 10 height 10
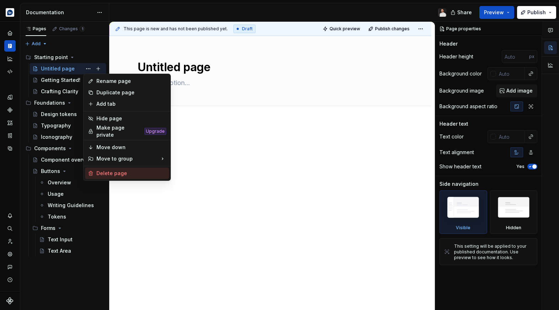
click at [122, 170] on div "Delete page" at bounding box center [131, 173] width 70 height 7
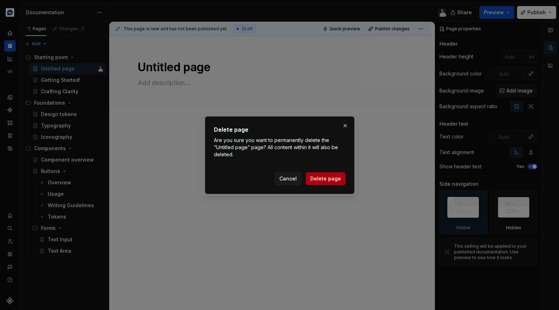
click at [330, 182] on button "Delete page" at bounding box center [326, 178] width 40 height 13
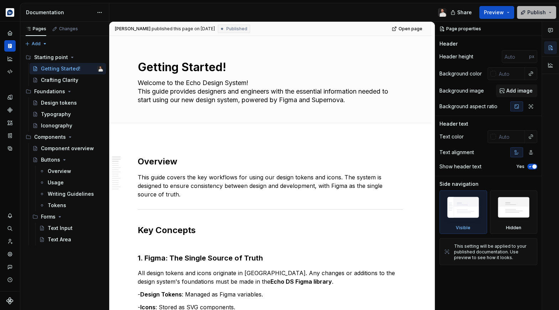
click at [529, 15] on span "Publish" at bounding box center [537, 12] width 19 height 7
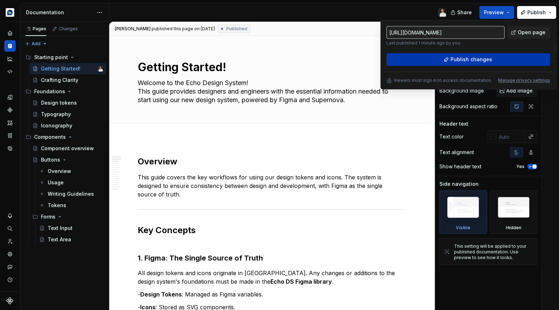
click at [451, 59] on button "Publish changes" at bounding box center [469, 59] width 164 height 13
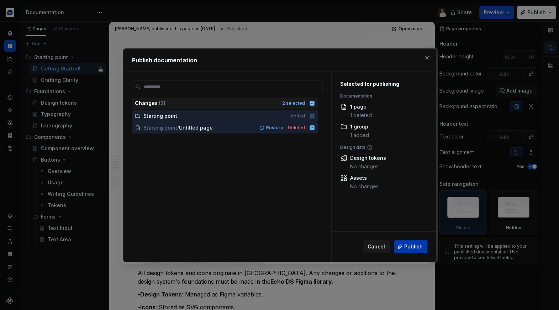
click at [403, 245] on button "Publish" at bounding box center [410, 246] width 33 height 13
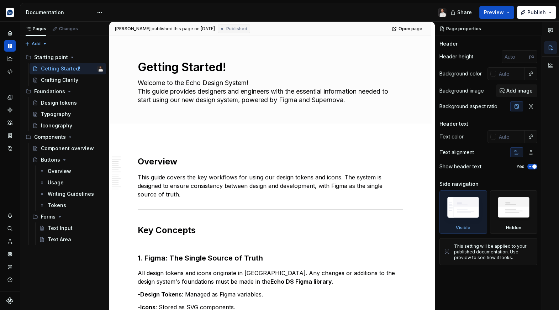
type textarea "*"
